Goal: Share content: Share content

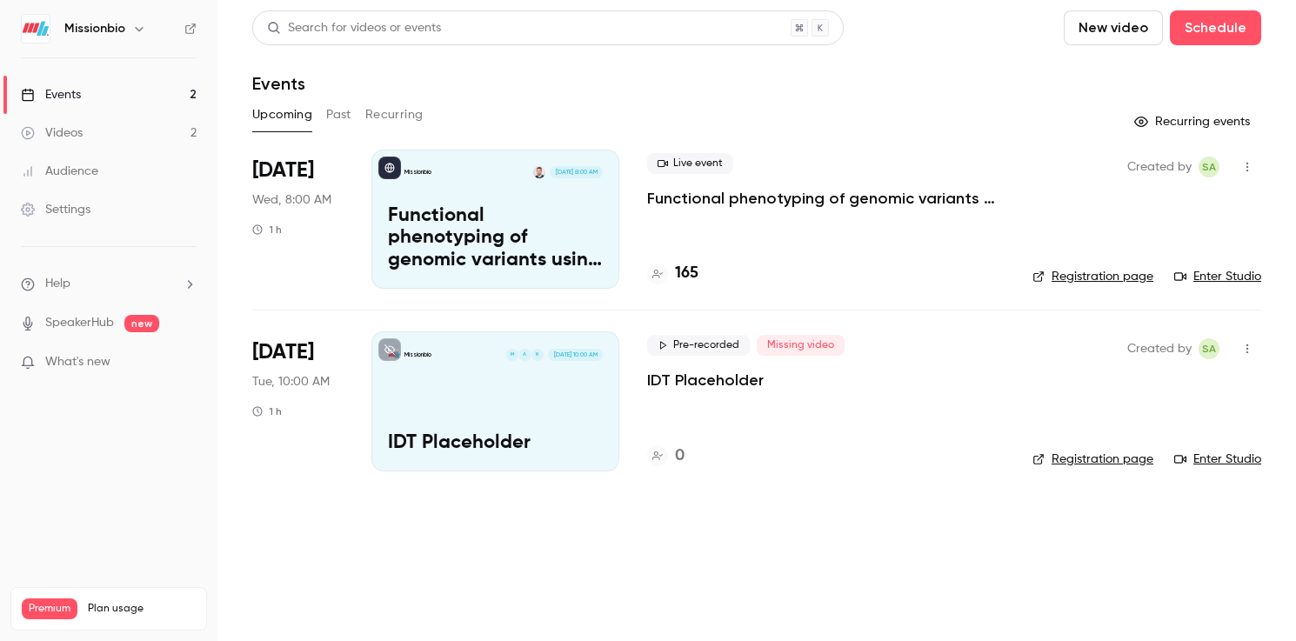
click at [1099, 278] on link "Registration page" at bounding box center [1093, 276] width 121 height 17
click at [688, 276] on h4 "165" at bounding box center [686, 273] width 23 height 23
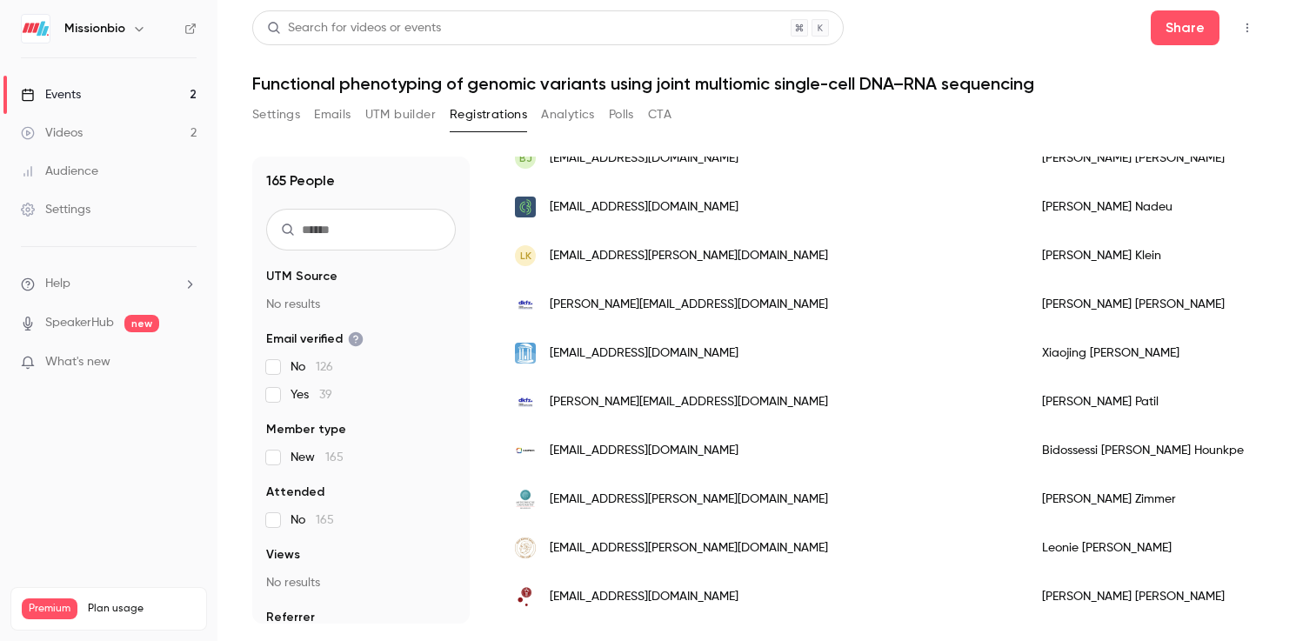
scroll to position [1087, 0]
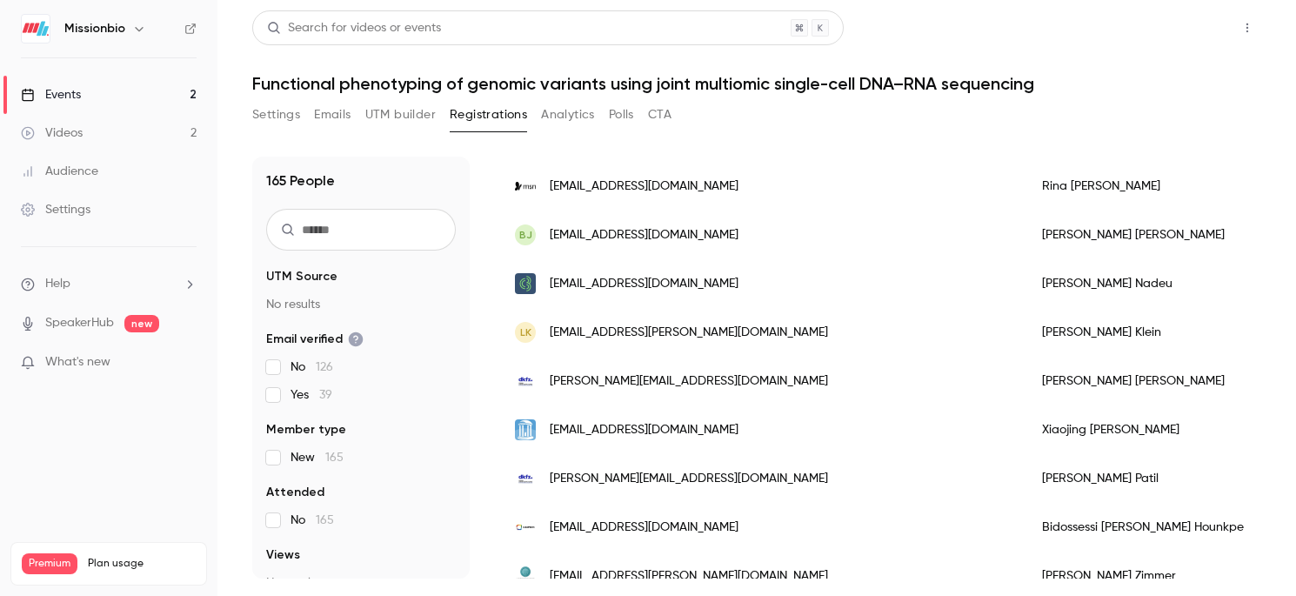
click at [1190, 35] on button "Share" at bounding box center [1185, 27] width 69 height 35
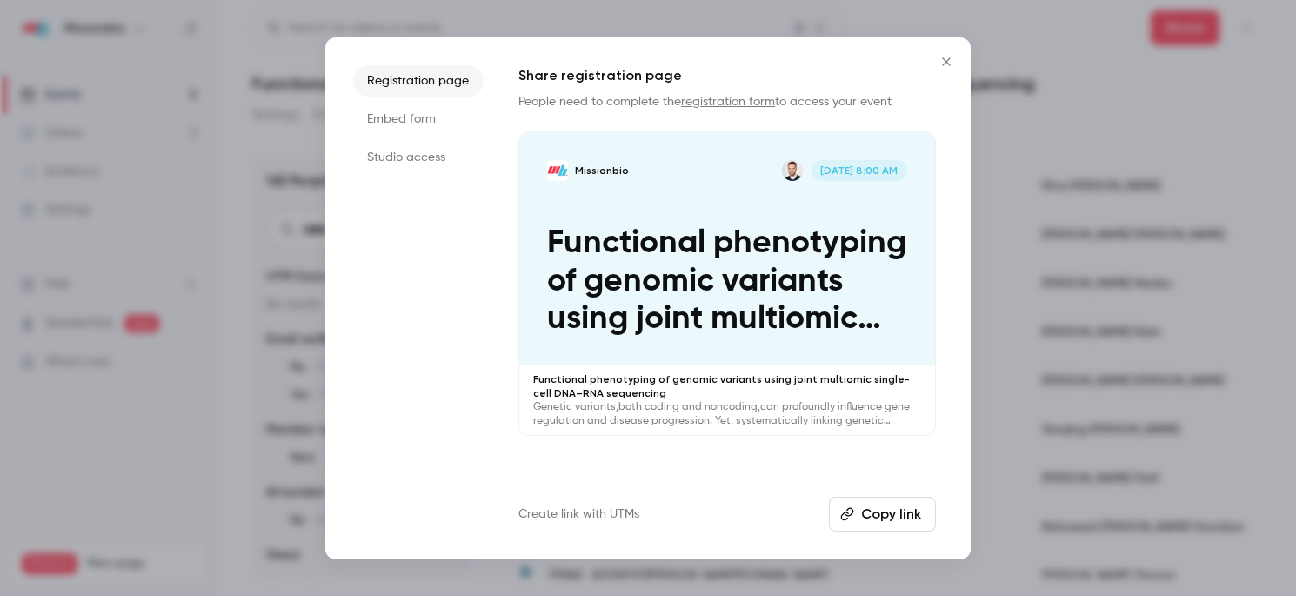
click at [416, 156] on li "Studio access" at bounding box center [418, 157] width 131 height 31
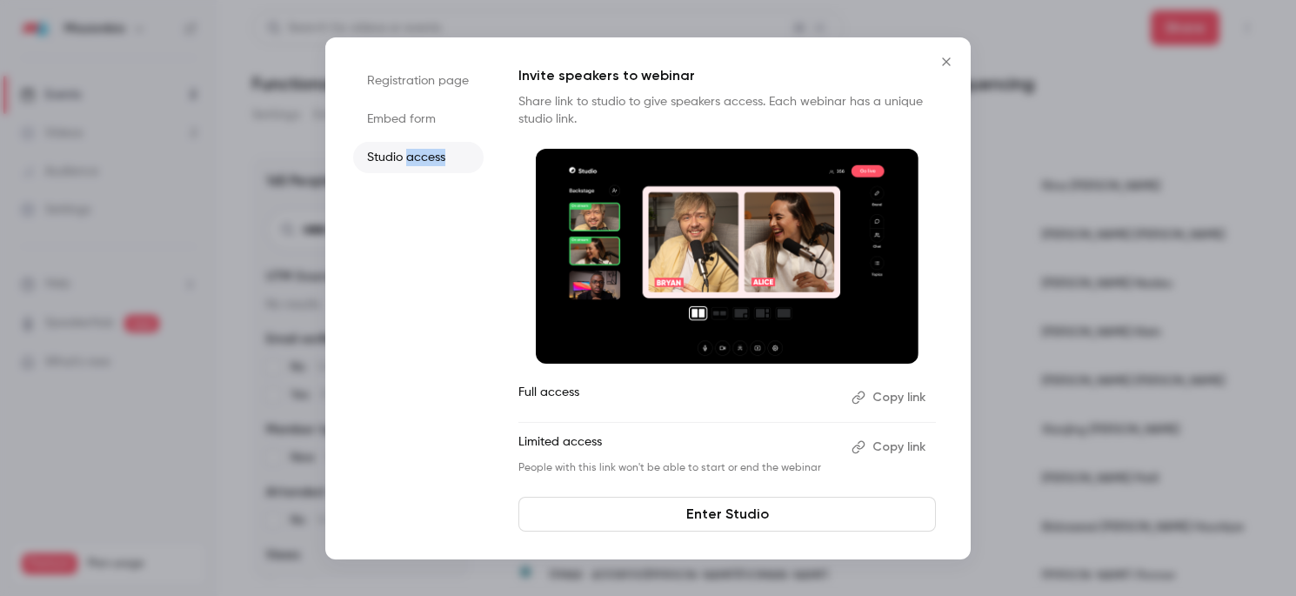
click at [885, 445] on button "Copy link" at bounding box center [890, 447] width 91 height 28
click at [893, 397] on button "Copy link" at bounding box center [890, 398] width 91 height 28
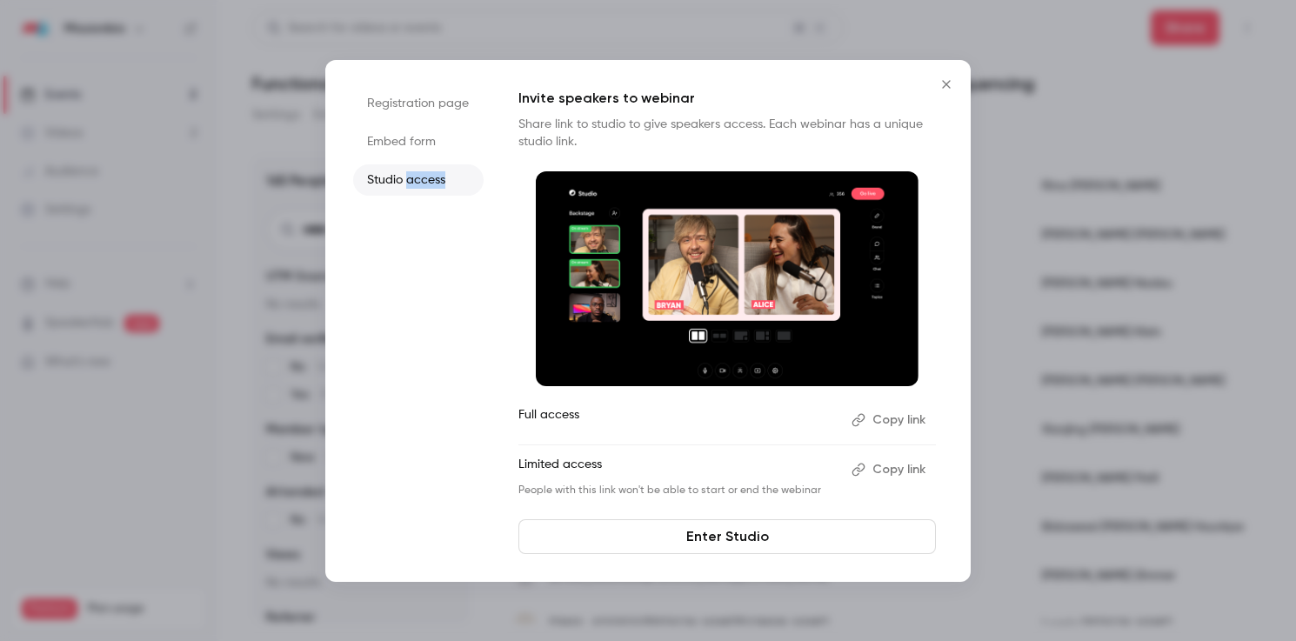
click at [698, 536] on link "Enter Studio" at bounding box center [728, 536] width 418 height 35
